Goal: Find contact information: Find contact information

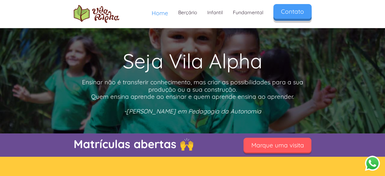
click at [292, 15] on link "Contato" at bounding box center [292, 11] width 38 height 15
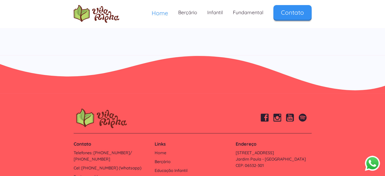
scroll to position [1722, 0]
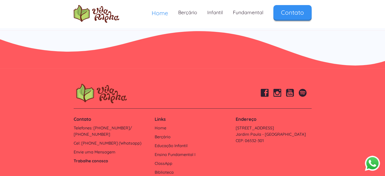
click at [89, 158] on link "Trabalhe conosco" at bounding box center [112, 161] width 76 height 6
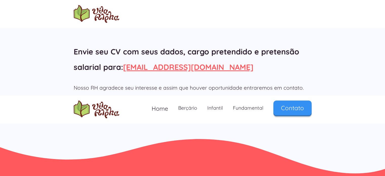
scroll to position [76, 0]
click at [158, 68] on link "rh@vilaalpha.com.br" at bounding box center [188, 67] width 130 height 10
click at [83, 67] on h2 "Que bom que você quer fazer parte do nosso time! Envie seu CV com seus dados, c…" at bounding box center [193, 44] width 238 height 62
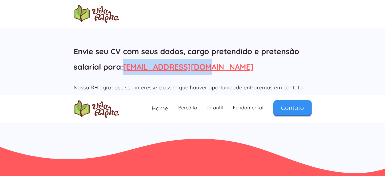
drag, startPoint x: 125, startPoint y: 67, endPoint x: 204, endPoint y: 76, distance: 80.2
click at [204, 76] on div "Que bom que você quer fazer parte do nosso time! Envie seu CV com seus dados, c…" at bounding box center [193, 42] width 238 height 69
copy link "rh@vilaalpha.com.br"
